Goal: Information Seeking & Learning: Compare options

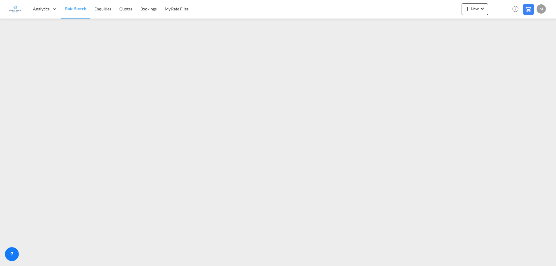
click at [80, 11] on span "Rate Search" at bounding box center [75, 8] width 21 height 5
click at [76, 10] on span "Rate Search" at bounding box center [75, 8] width 21 height 5
